Goal: Task Accomplishment & Management: Use online tool/utility

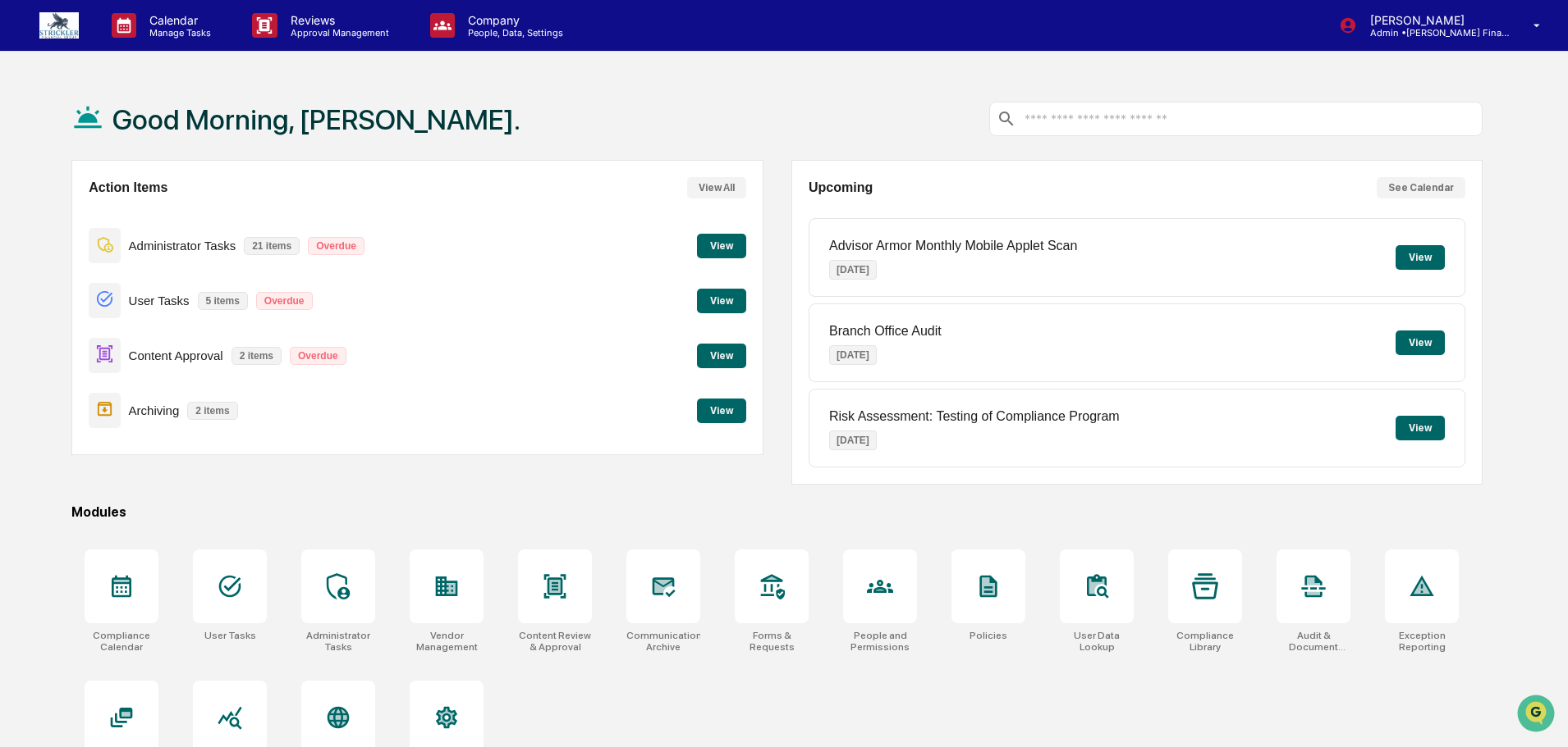
click at [732, 353] on button "View" at bounding box center [721, 356] width 49 height 25
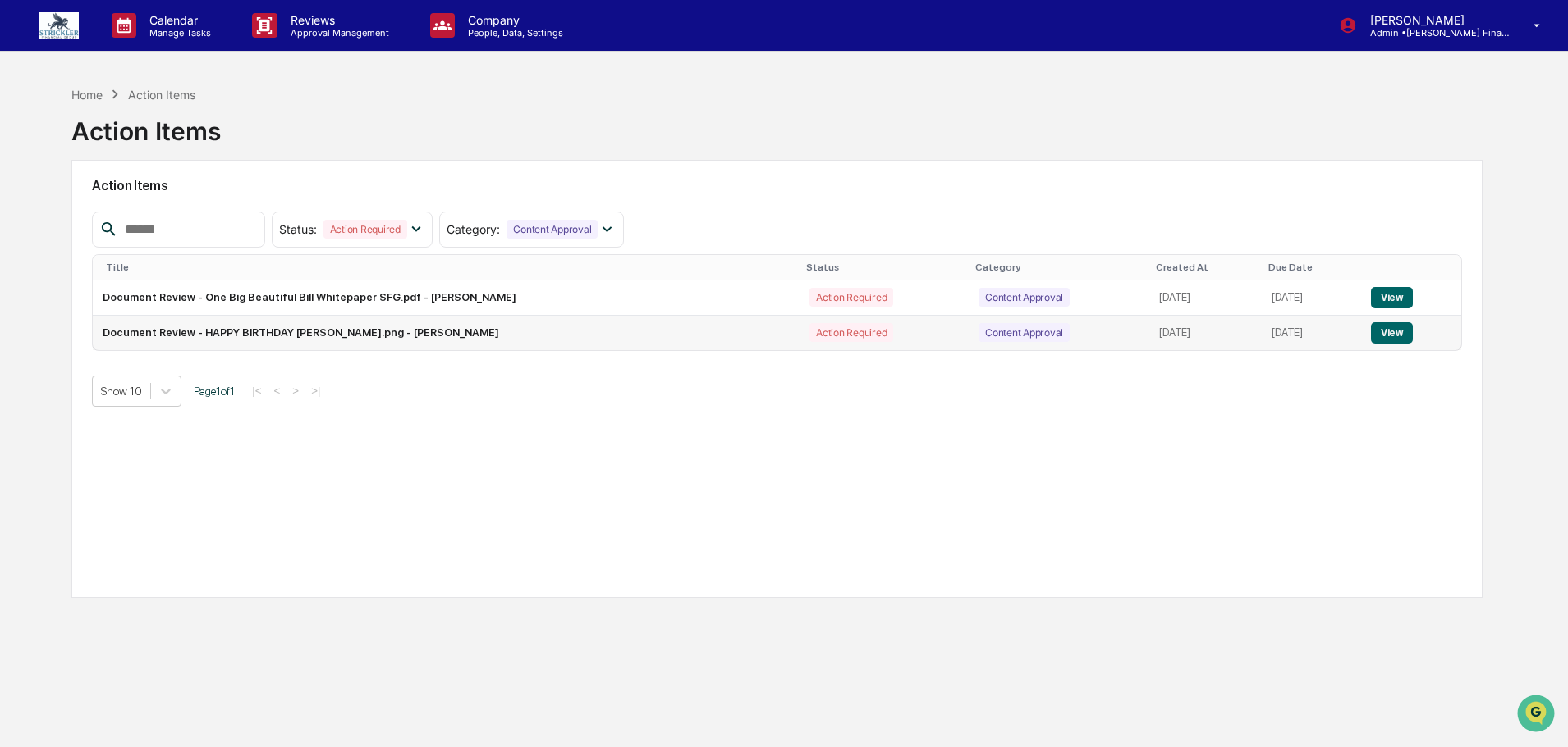
click at [1388, 336] on button "View" at bounding box center [1391, 333] width 42 height 21
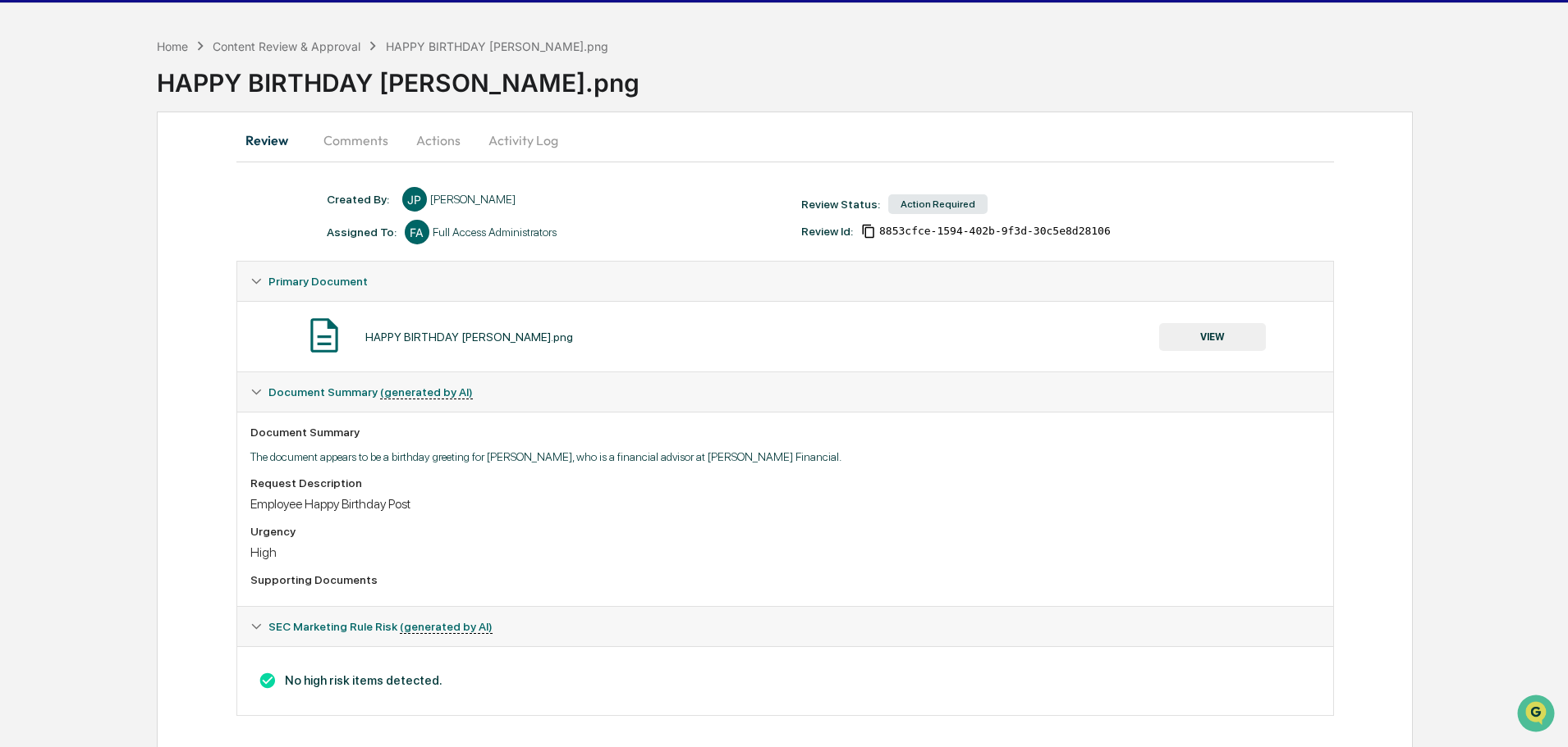
scroll to position [72, 0]
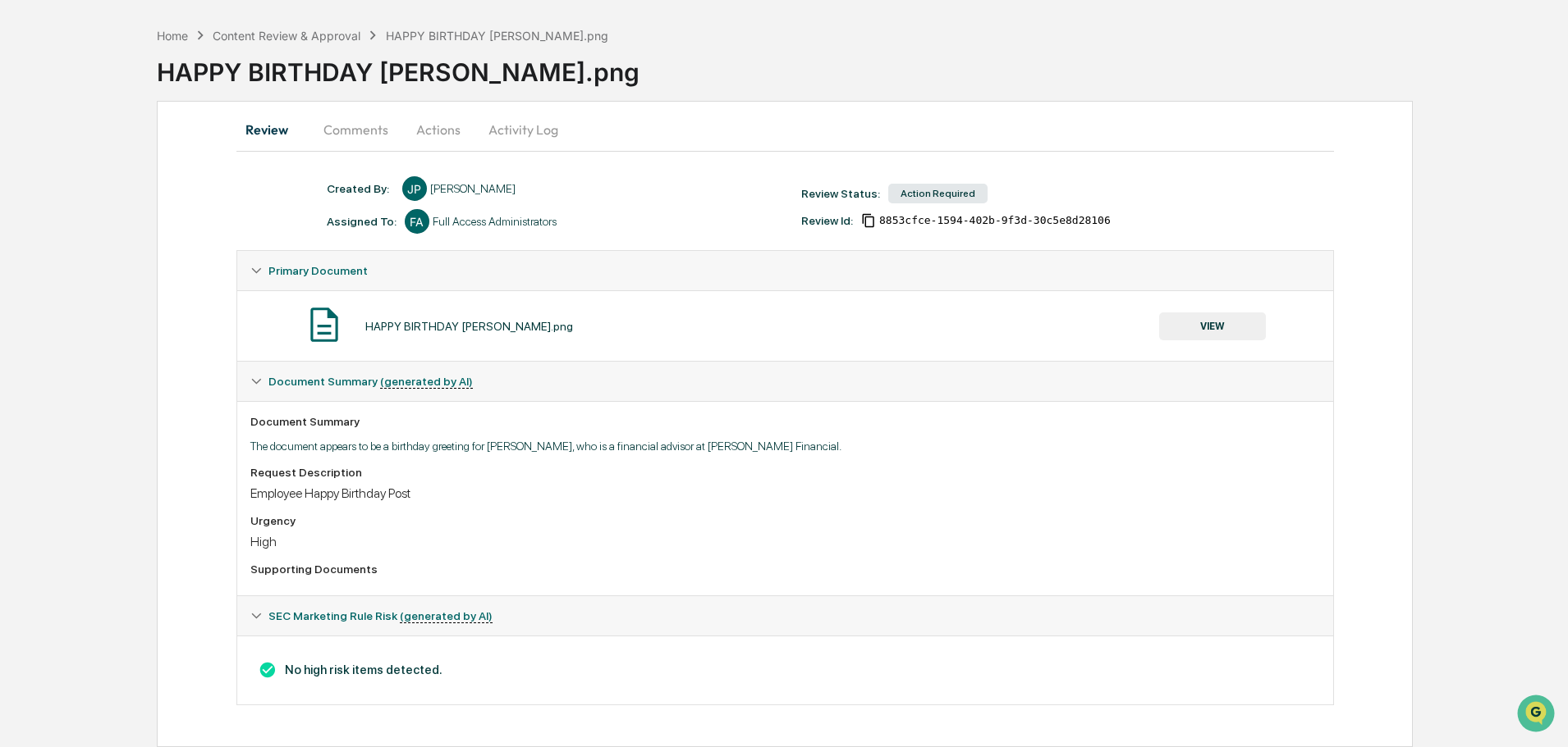
click at [1189, 315] on button "VIEW" at bounding box center [1212, 326] width 107 height 28
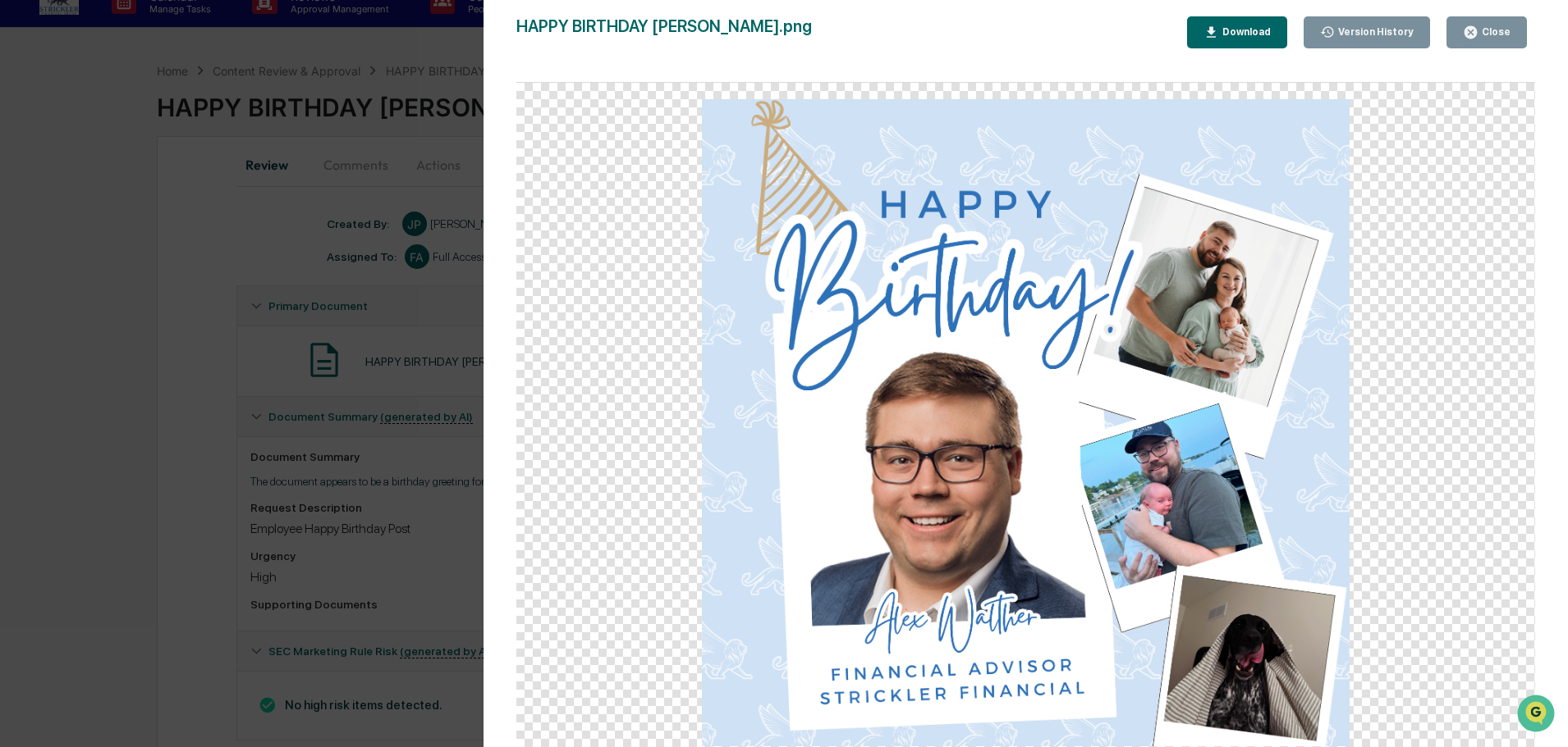
scroll to position [0, 0]
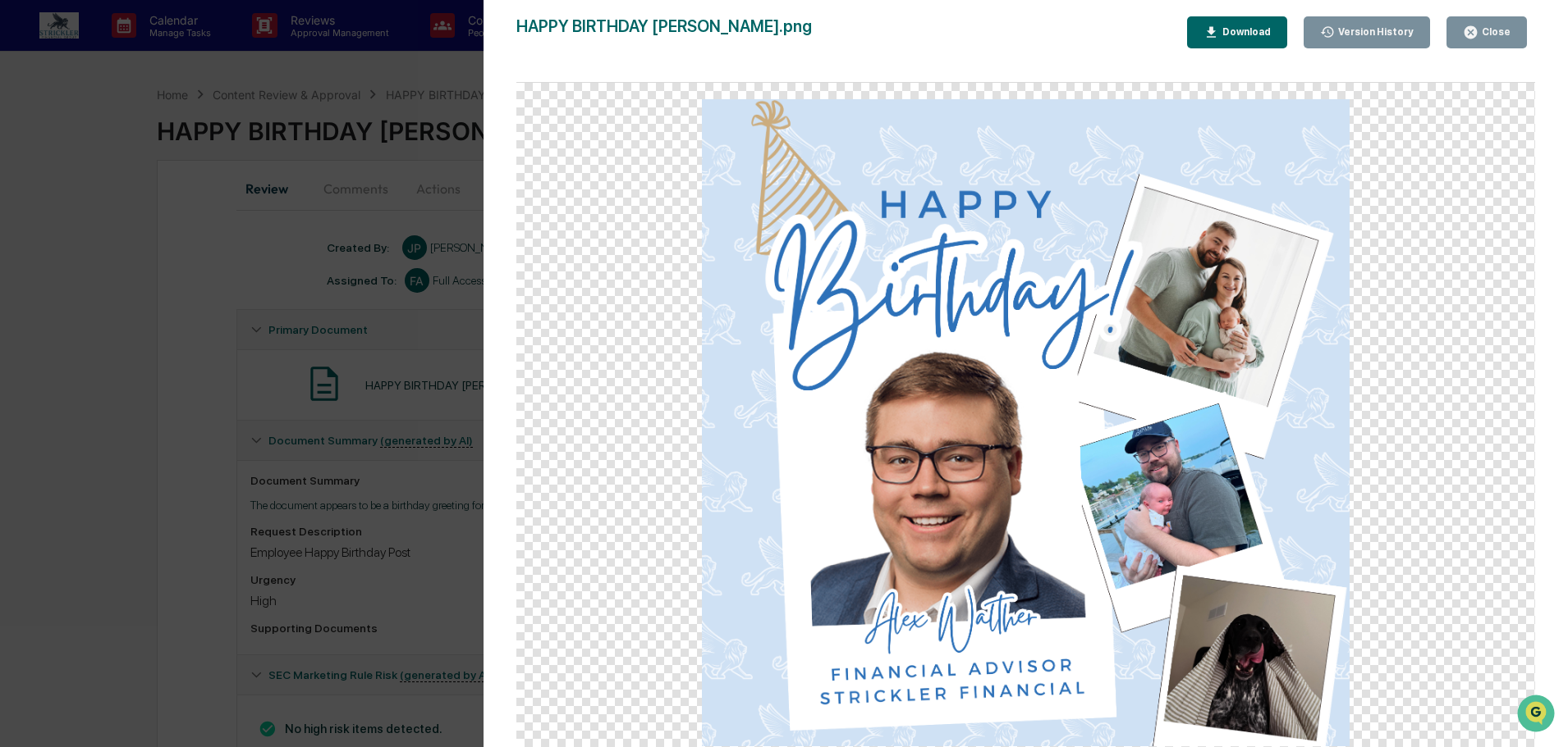
click at [1514, 33] on button "Close" at bounding box center [1486, 32] width 81 height 32
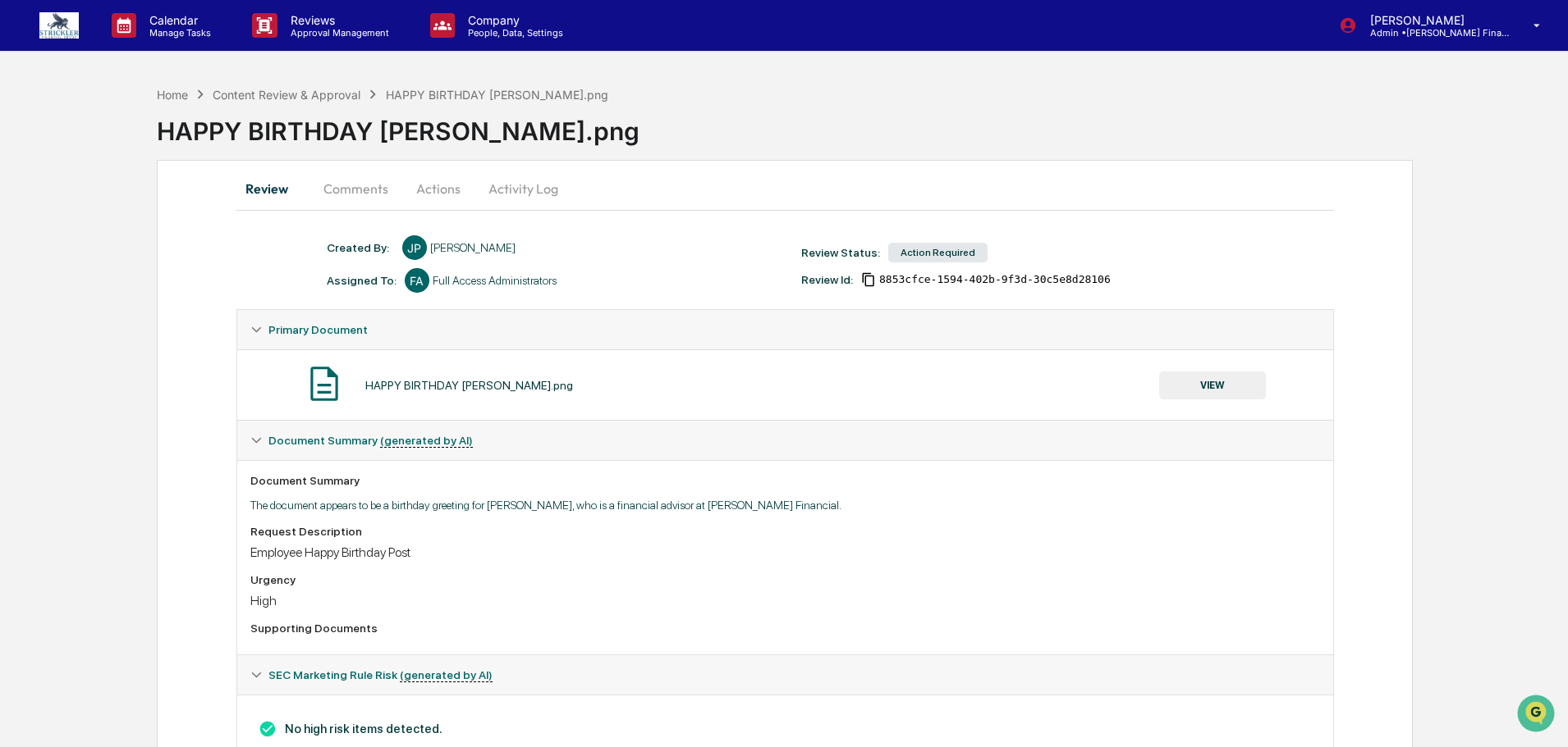
click at [446, 194] on button "Actions" at bounding box center [438, 188] width 74 height 39
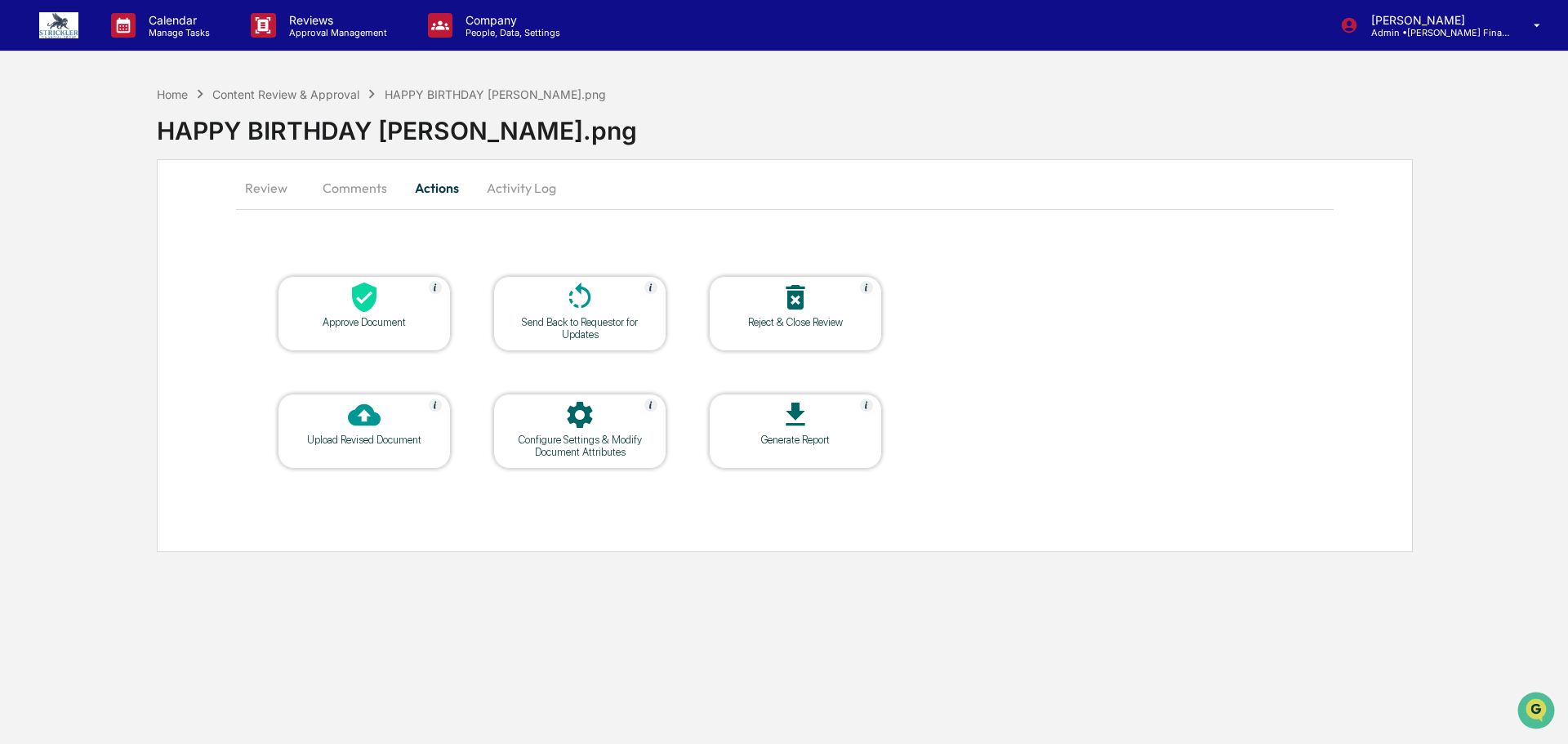
click at [379, 299] on icon at bounding box center [364, 297] width 33 height 33
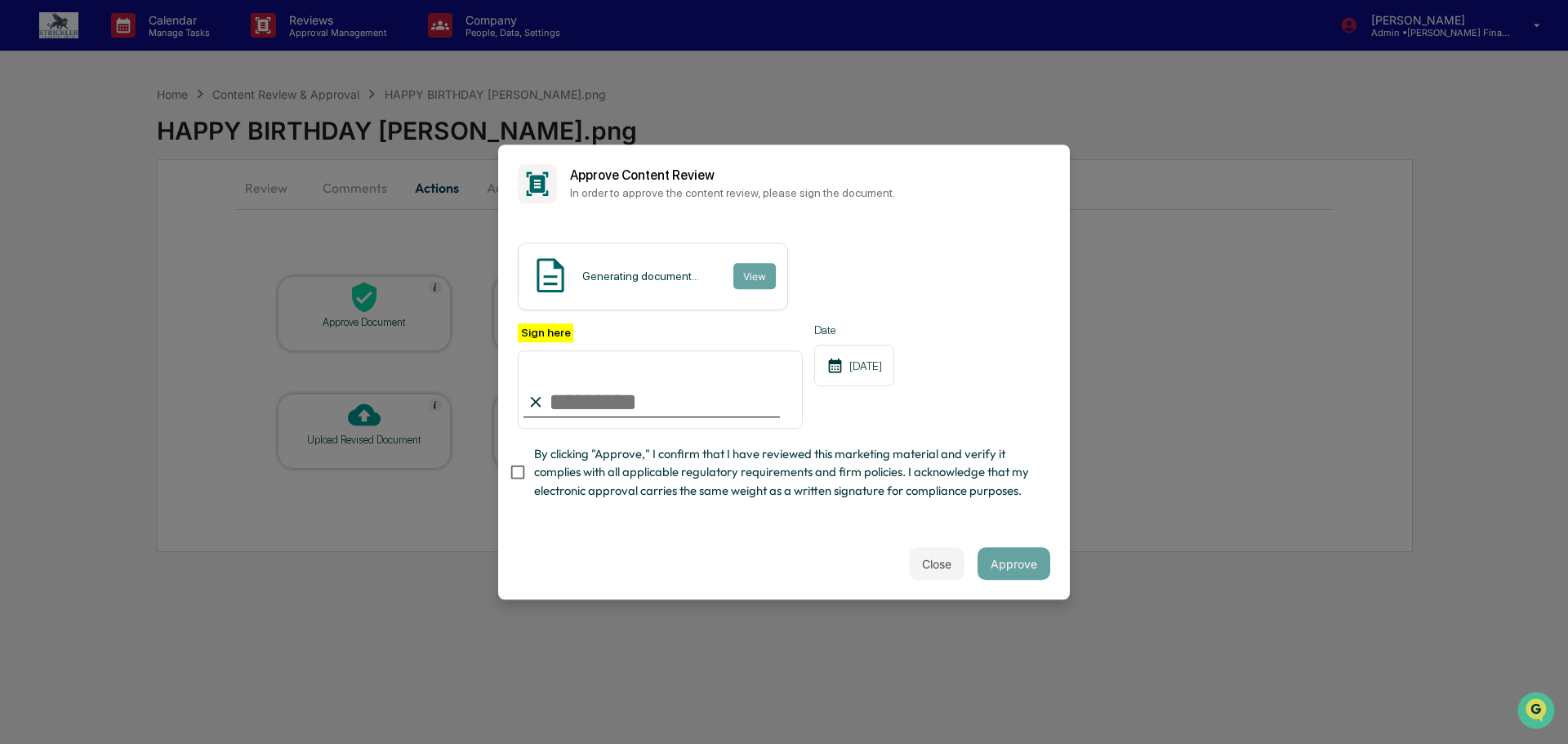
click at [669, 385] on input "Sign here" at bounding box center [660, 390] width 285 height 79
type input "**********"
click at [1013, 580] on button "Approve" at bounding box center [1014, 563] width 73 height 33
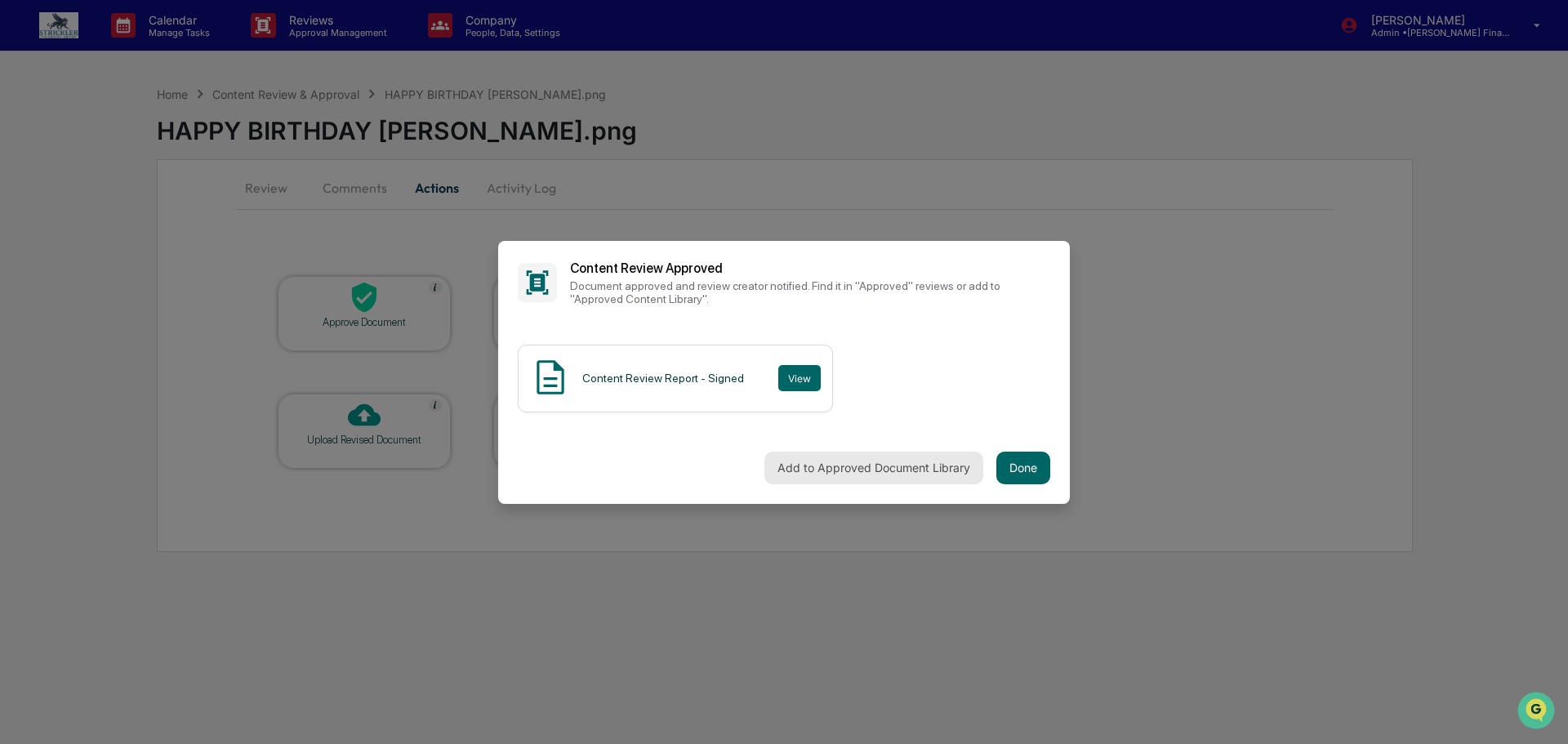
click at [929, 467] on button "Add to Approved Document Library" at bounding box center [873, 468] width 219 height 33
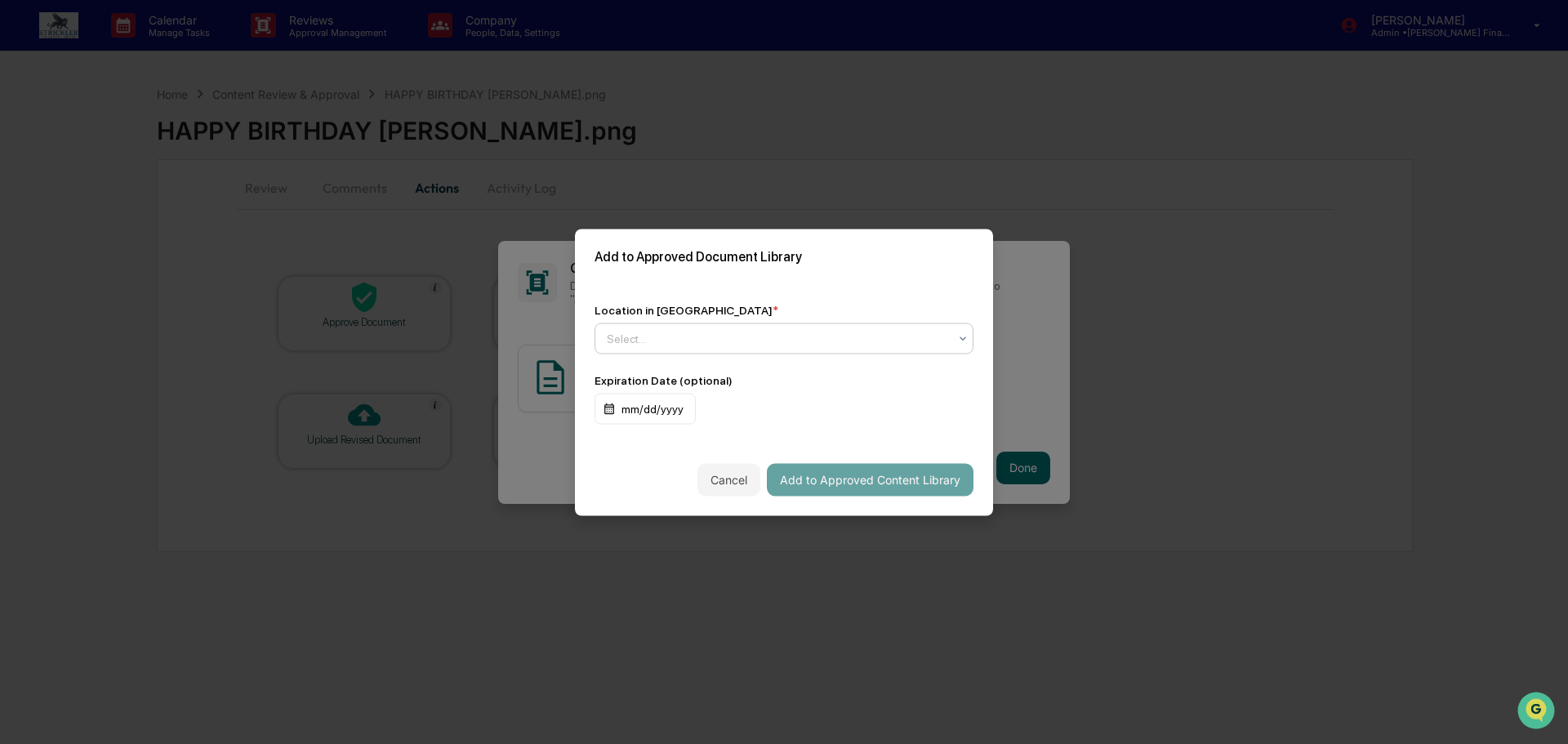
click at [749, 347] on div at bounding box center [778, 337] width 341 height 16
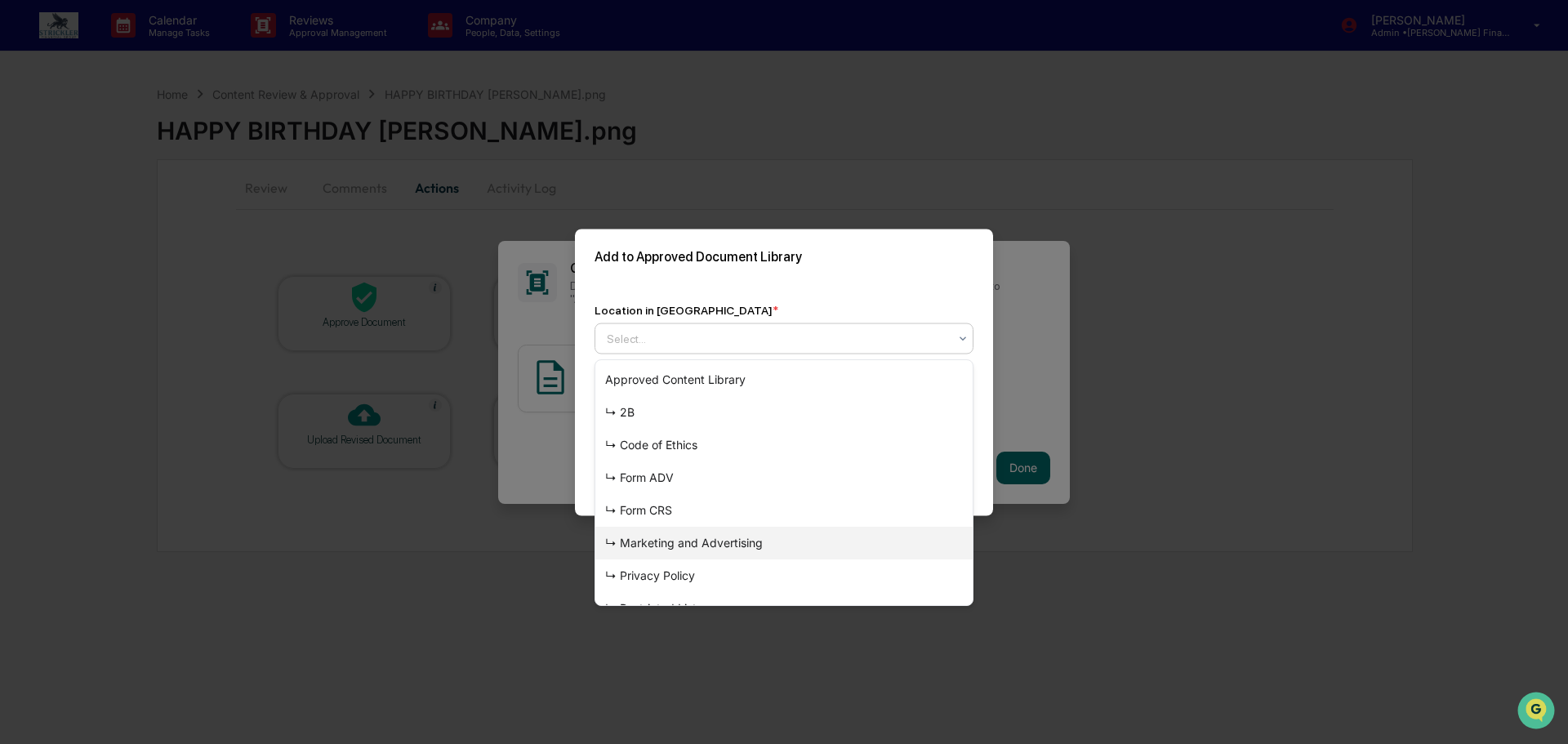
click at [729, 545] on div "↳ Marketing and Advertising" at bounding box center [784, 543] width 377 height 33
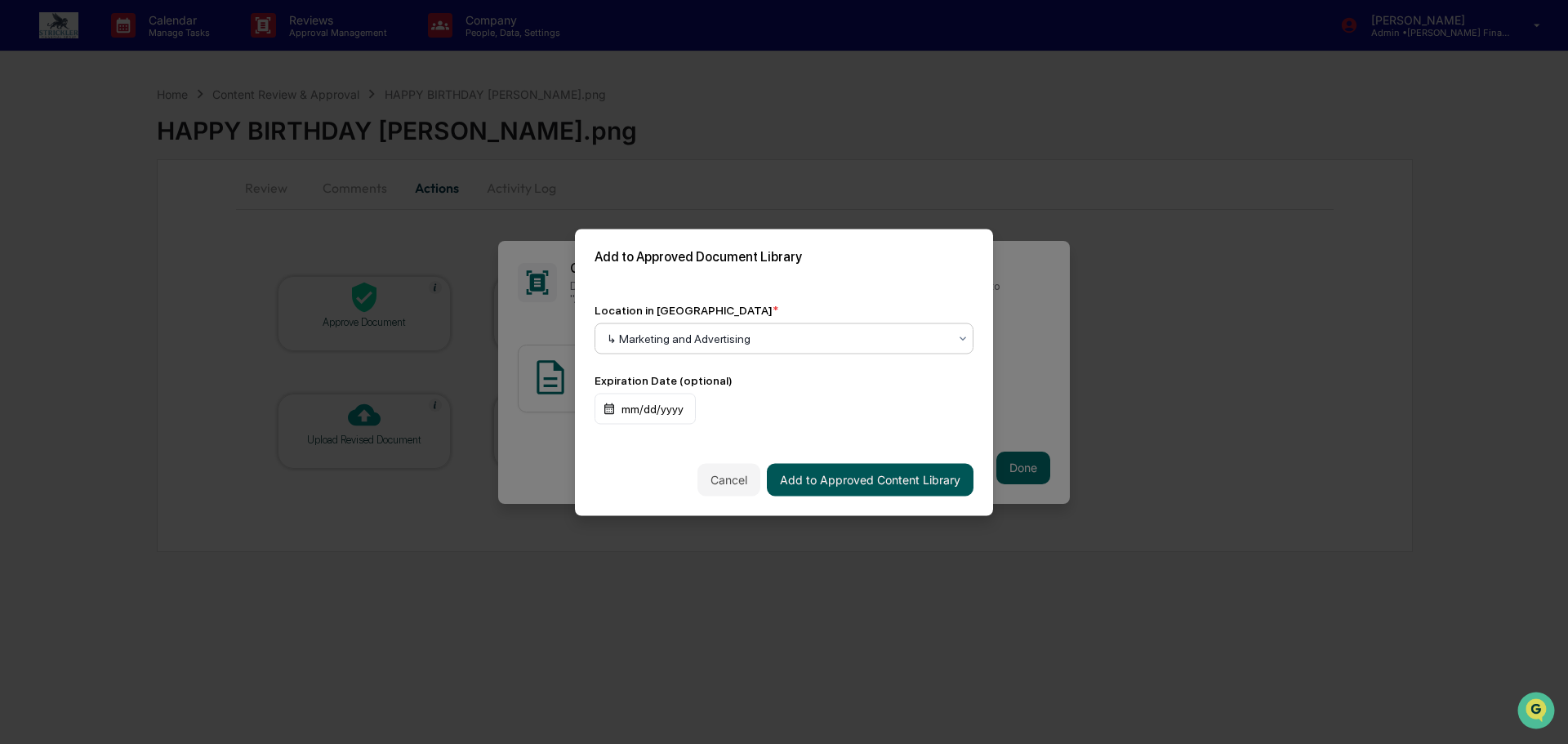
click at [911, 478] on button "Add to Approved Content Library" at bounding box center [870, 479] width 206 height 33
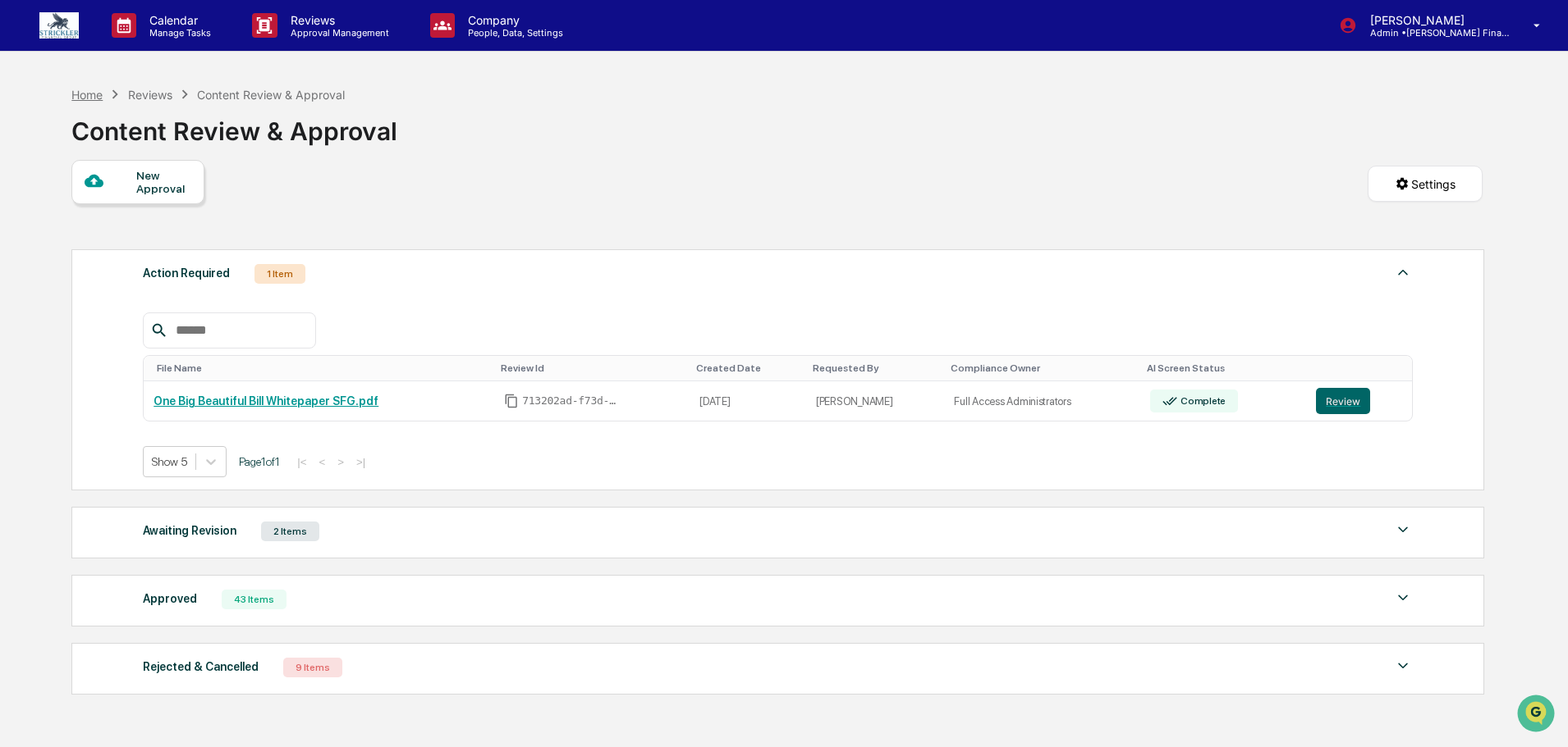
click at [90, 93] on div "Home" at bounding box center [87, 94] width 31 height 14
